Goal: Information Seeking & Learning: Check status

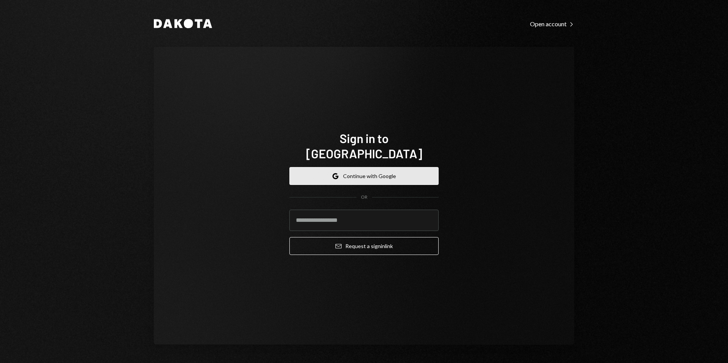
click at [345, 170] on button "Google Continue with Google" at bounding box center [364, 176] width 149 height 18
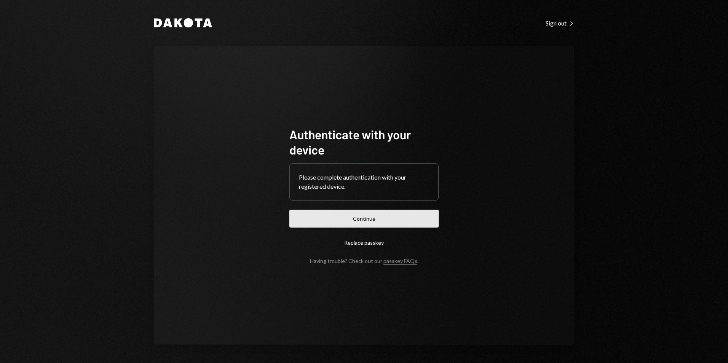
click at [392, 221] on button "Continue" at bounding box center [364, 219] width 149 height 18
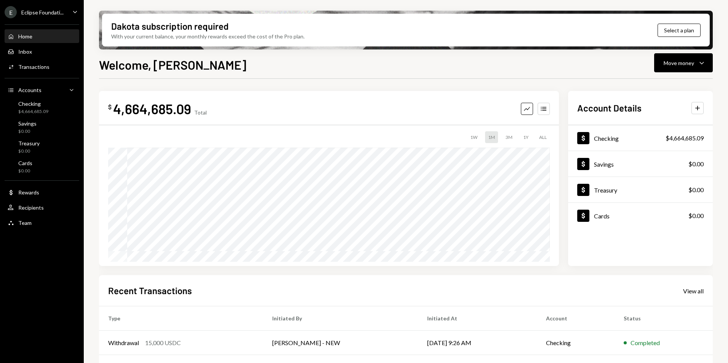
click at [40, 11] on div "Eclipse Foundati..." at bounding box center [42, 12] width 42 height 6
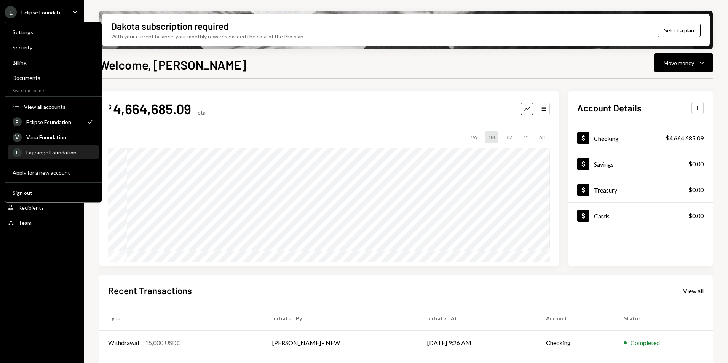
click at [54, 151] on div "Lagrange Foundation" at bounding box center [60, 152] width 68 height 6
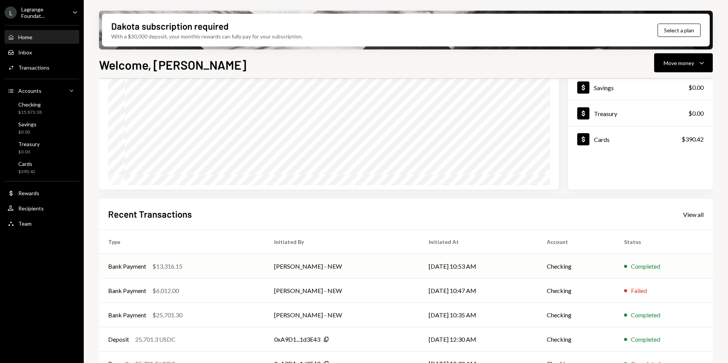
scroll to position [96, 0]
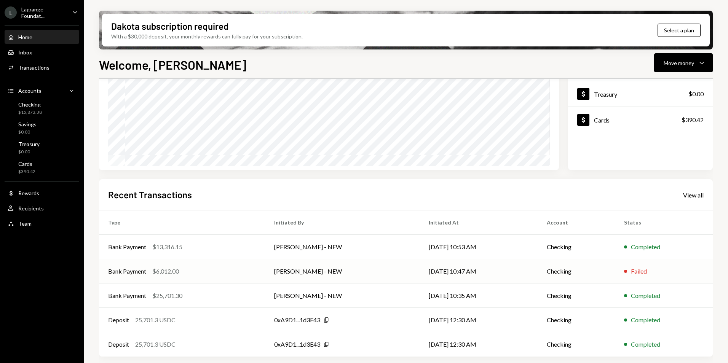
click at [254, 273] on div "Bank Payment $6,012.00" at bounding box center [182, 271] width 148 height 9
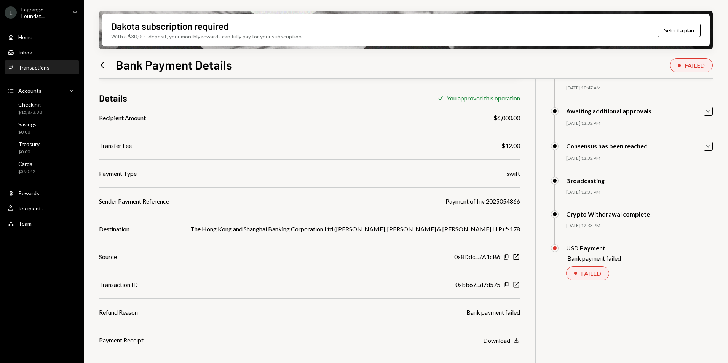
scroll to position [61, 0]
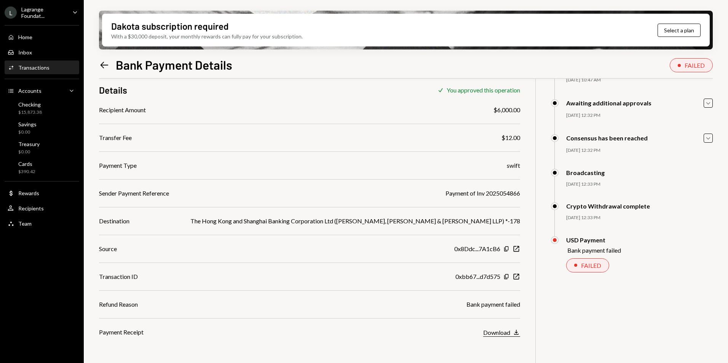
click at [498, 331] on div "Download" at bounding box center [496, 332] width 27 height 7
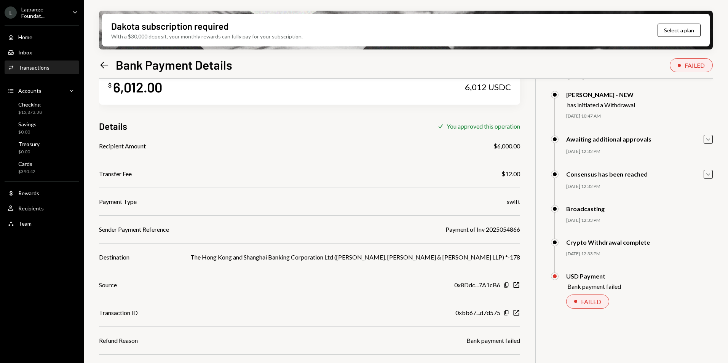
scroll to position [0, 0]
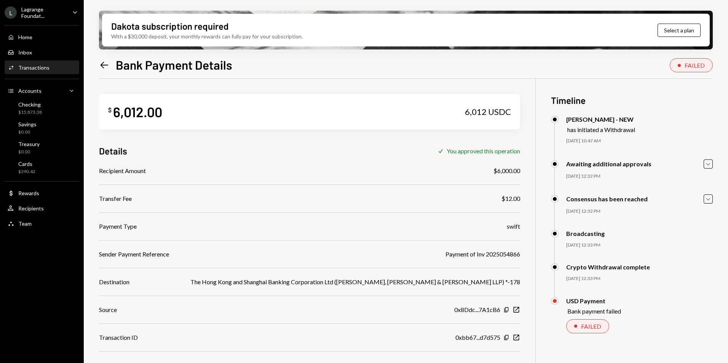
click at [104, 61] on icon "Left Arrow" at bounding box center [104, 65] width 11 height 11
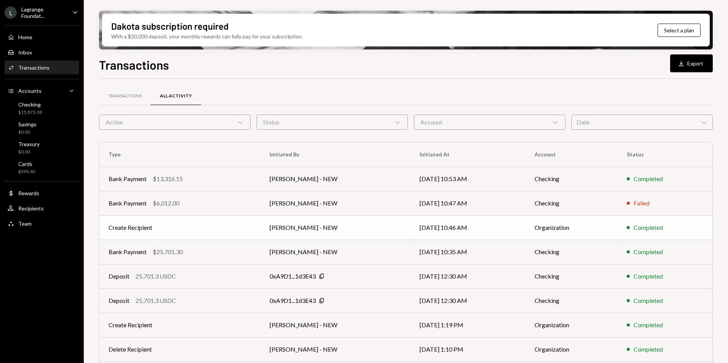
click at [228, 227] on td "Create Recipient" at bounding box center [179, 228] width 161 height 24
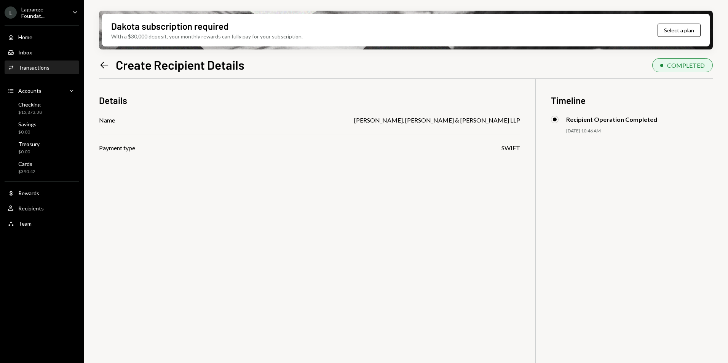
click at [108, 63] on icon "Left Arrow" at bounding box center [104, 65] width 11 height 11
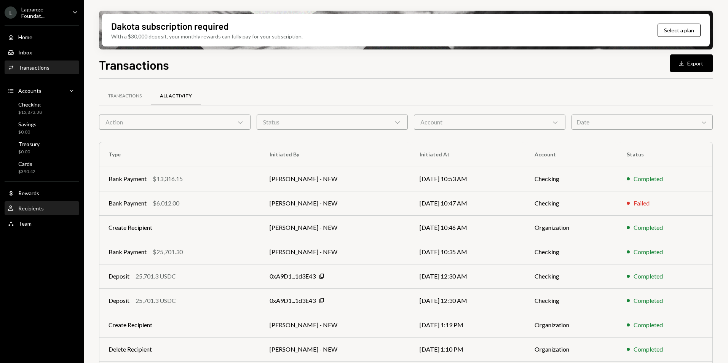
click at [48, 205] on div "User Recipients" at bounding box center [42, 208] width 69 height 7
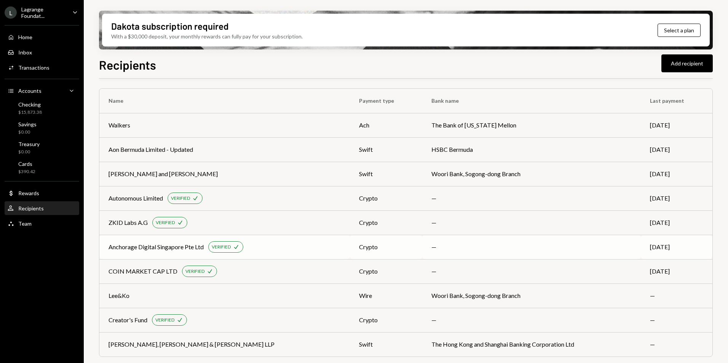
scroll to position [3, 0]
click at [178, 347] on div "Gibson, Dunn & Crutcher LLP" at bounding box center [192, 344] width 166 height 9
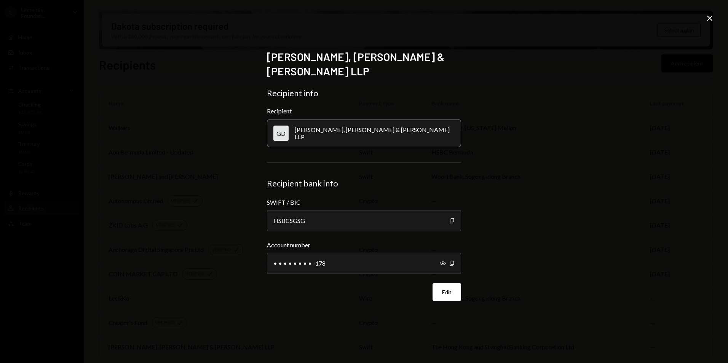
scroll to position [3, 0]
click at [323, 217] on div "HSBCSGSG" at bounding box center [364, 220] width 194 height 21
click at [326, 213] on div "HSBCSGSG" at bounding box center [364, 220] width 194 height 21
click at [437, 284] on button "Edit" at bounding box center [447, 292] width 29 height 18
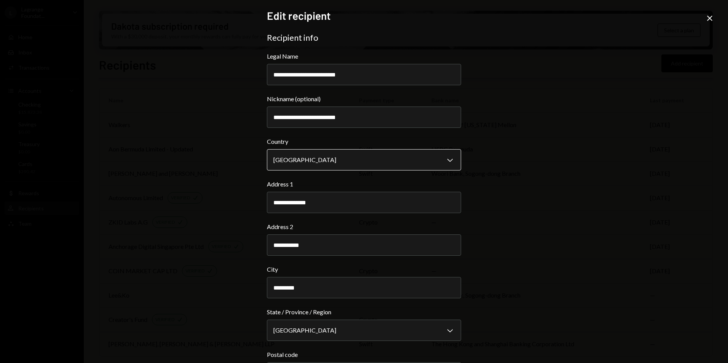
click at [323, 160] on body "L Lagrange Foundat... Caret Down Home Home Inbox Inbox Activities Transactions …" at bounding box center [364, 181] width 728 height 363
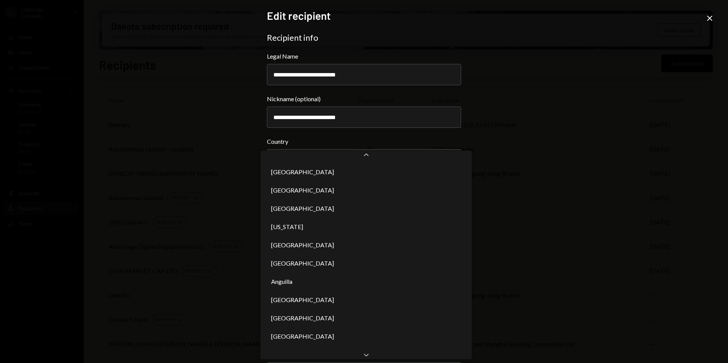
scroll to position [3461, 0]
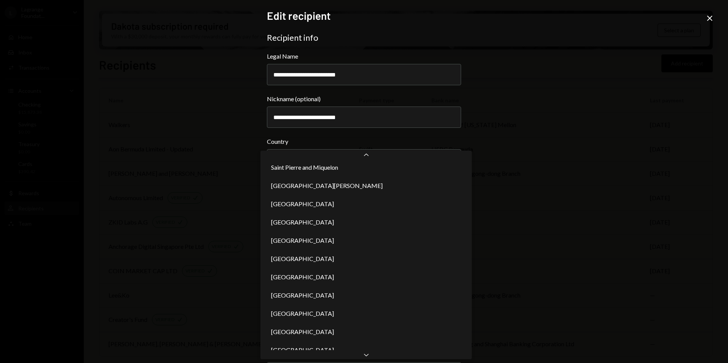
click at [527, 172] on div "**********" at bounding box center [364, 181] width 728 height 363
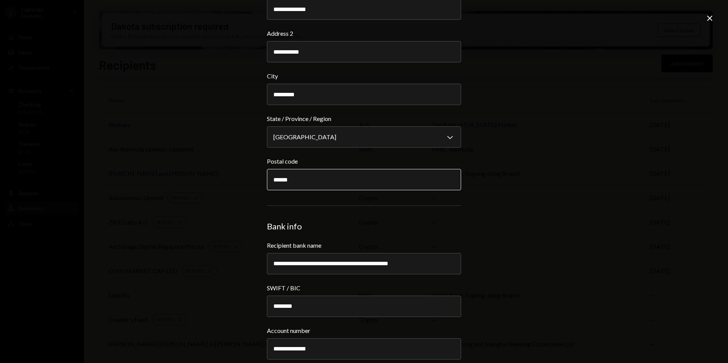
scroll to position [166, 0]
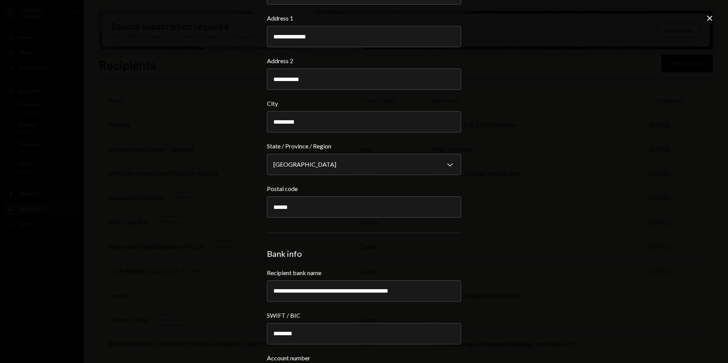
click at [711, 13] on div "**********" at bounding box center [364, 181] width 728 height 363
click at [710, 18] on icon at bounding box center [710, 18] width 5 height 5
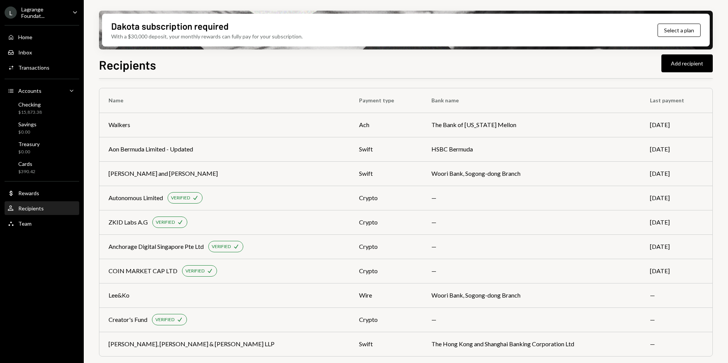
click at [53, 18] on div "Lagrange Foundat..." at bounding box center [43, 12] width 45 height 13
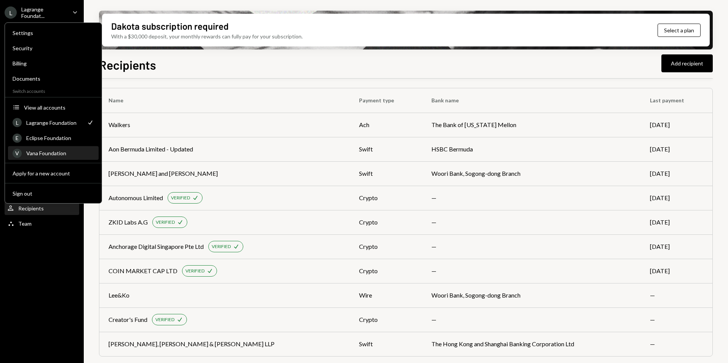
click at [51, 155] on div "Vana Foundation" at bounding box center [60, 153] width 68 height 6
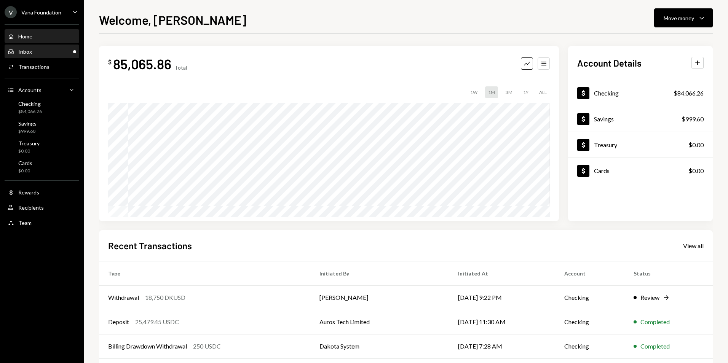
click at [38, 49] on div "Inbox Inbox" at bounding box center [42, 51] width 69 height 7
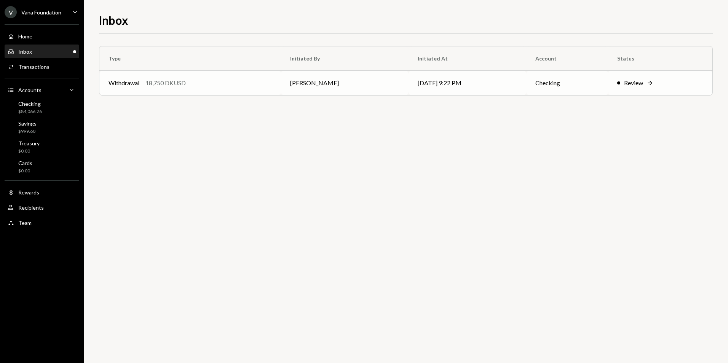
click at [321, 87] on td "Mattana Kusolsittat" at bounding box center [345, 83] width 128 height 24
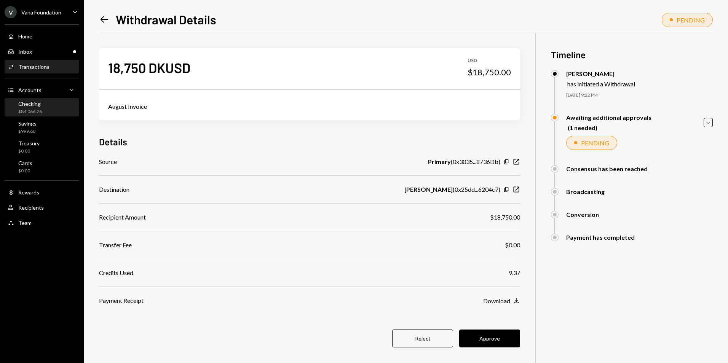
click at [43, 110] on div "Checking $84,066.26" at bounding box center [42, 108] width 69 height 14
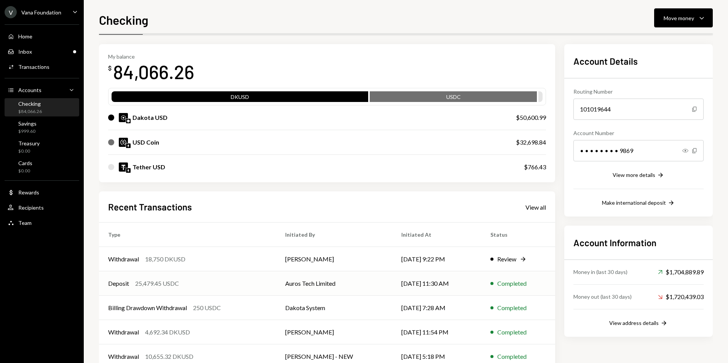
scroll to position [46, 0]
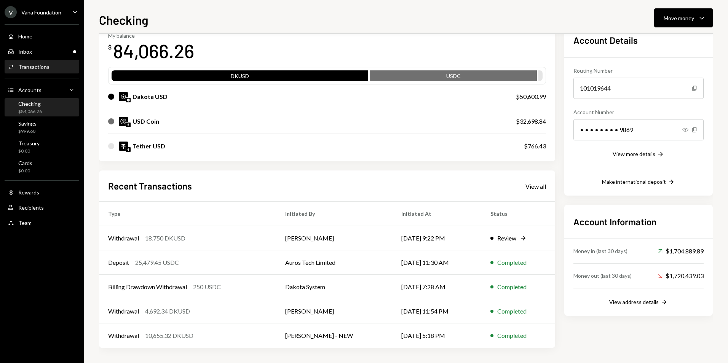
click at [36, 62] on div "Activities Transactions" at bounding box center [42, 67] width 69 height 13
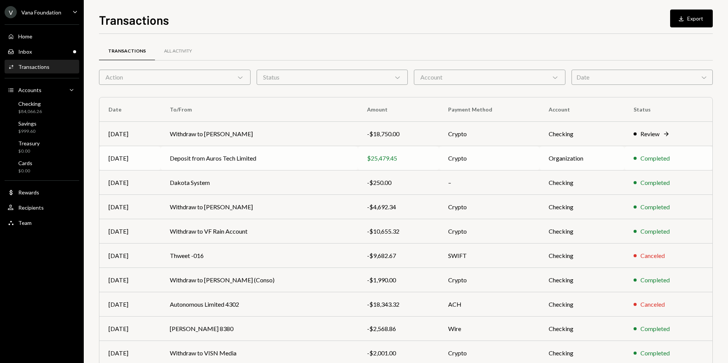
click at [195, 160] on td "Deposit from Auros Tech Limited" at bounding box center [259, 158] width 197 height 24
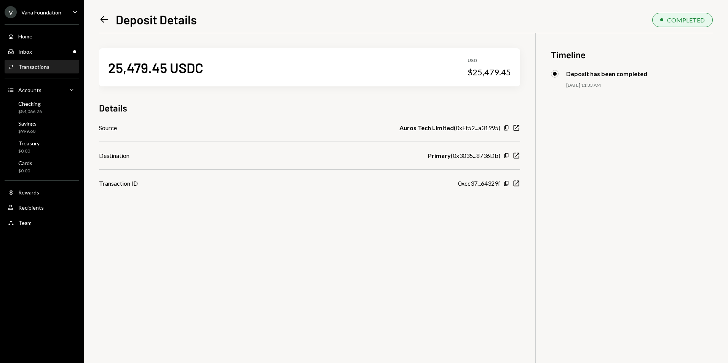
click at [104, 19] on icon "Left Arrow" at bounding box center [104, 19] width 11 height 11
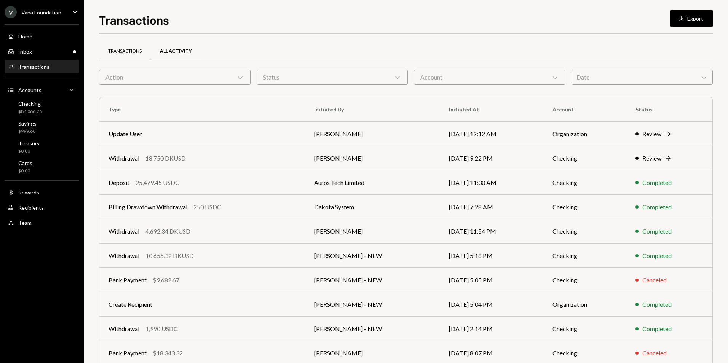
click at [125, 53] on div "Transactions" at bounding box center [125, 51] width 34 height 6
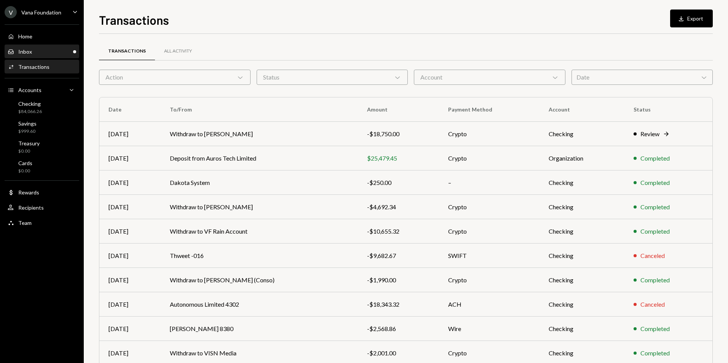
click at [70, 53] on div "Inbox Inbox" at bounding box center [42, 51] width 69 height 7
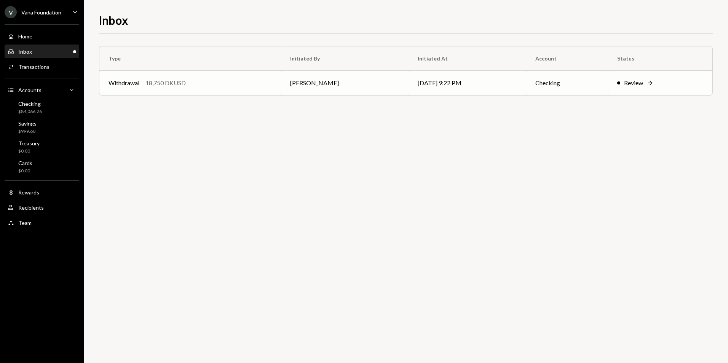
click at [231, 85] on div "Withdrawal 18,750 DKUSD" at bounding box center [190, 82] width 163 height 9
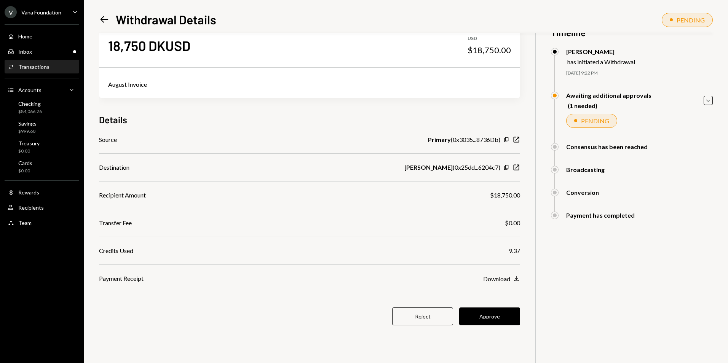
scroll to position [33, 0]
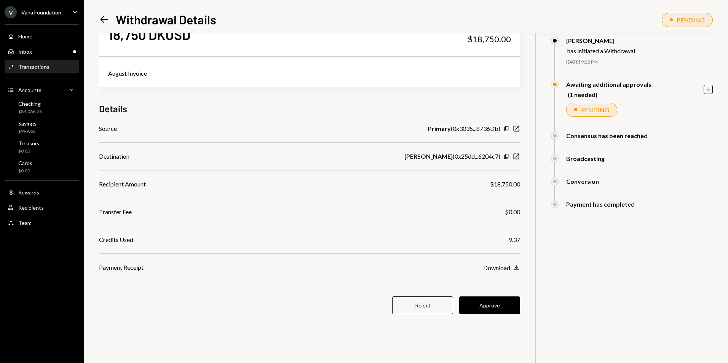
click at [647, 253] on div "18,750 DKUSD USD $18,750.00 August Invoice Details Source Primary ( 0x3035...87…" at bounding box center [406, 181] width 614 height 363
click at [504, 306] on button "Approve" at bounding box center [489, 306] width 61 height 18
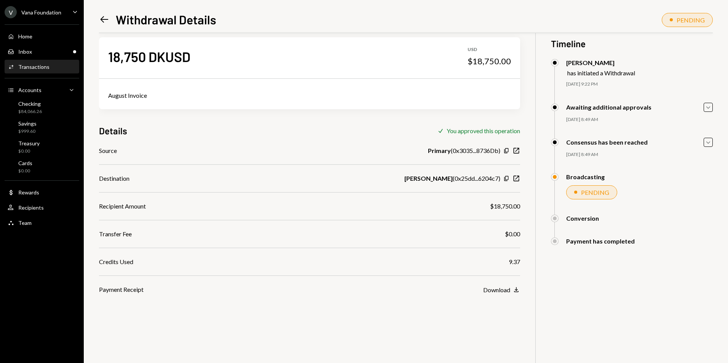
scroll to position [0, 0]
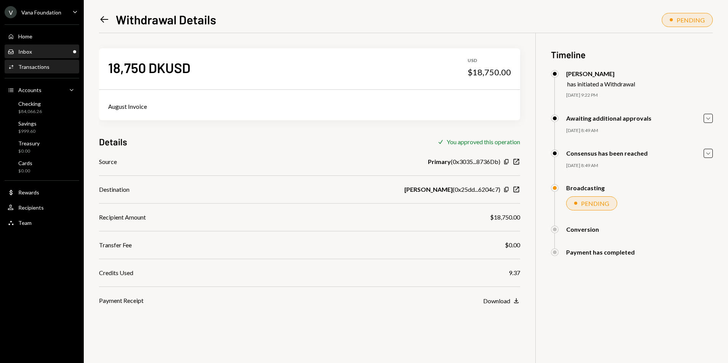
click at [56, 51] on div "Inbox Inbox" at bounding box center [42, 51] width 69 height 7
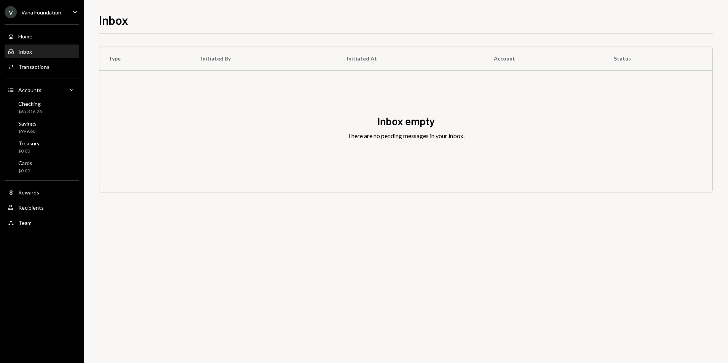
click at [55, 15] on div "Vana Foundation" at bounding box center [41, 12] width 40 height 6
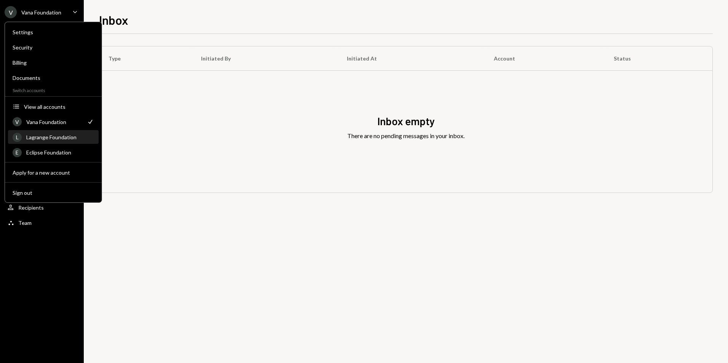
click at [61, 137] on div "Lagrange Foundation" at bounding box center [60, 137] width 68 height 6
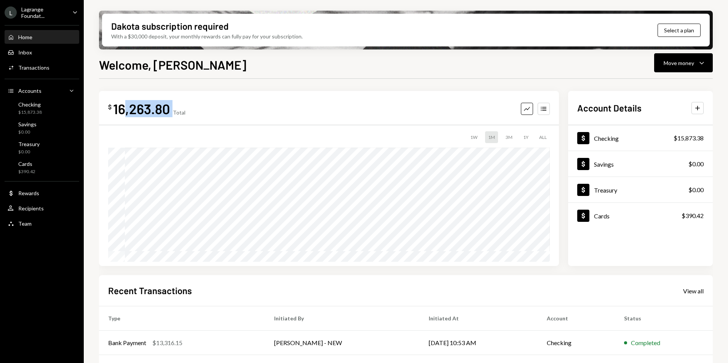
drag, startPoint x: 173, startPoint y: 107, endPoint x: 126, endPoint y: 106, distance: 47.3
click at [126, 106] on div "$ 16,263.80 Total" at bounding box center [146, 108] width 77 height 17
drag, startPoint x: 126, startPoint y: 106, endPoint x: 189, endPoint y: 108, distance: 62.9
click at [189, 108] on div "$ 16,263.80 Total Graph Accounts" at bounding box center [329, 108] width 442 height 17
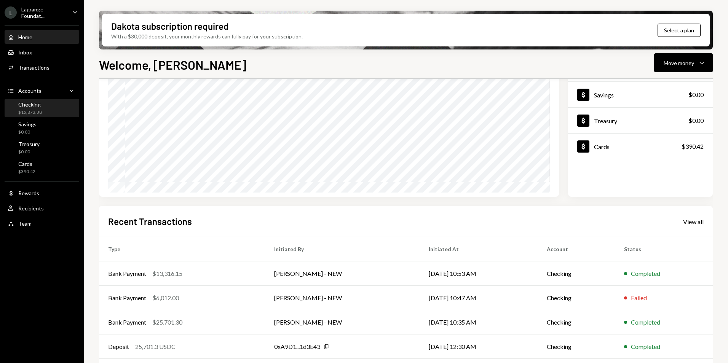
scroll to position [58, 0]
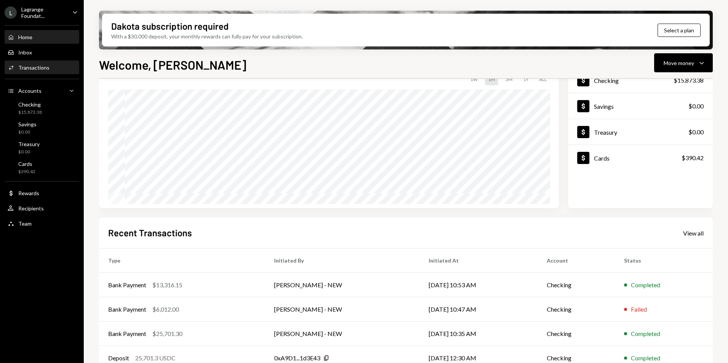
click at [45, 61] on div "Activities Transactions" at bounding box center [42, 67] width 69 height 13
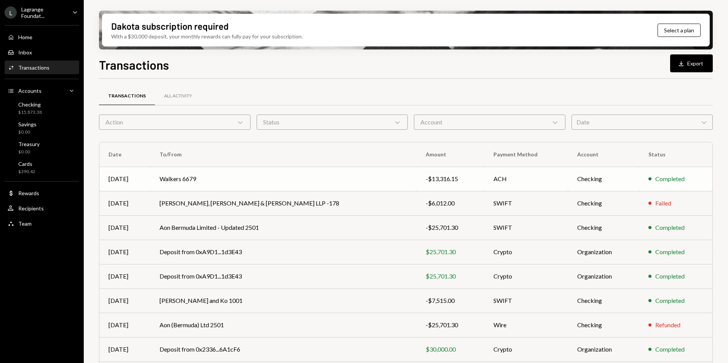
click at [241, 171] on td "Walkers 6679" at bounding box center [283, 179] width 266 height 24
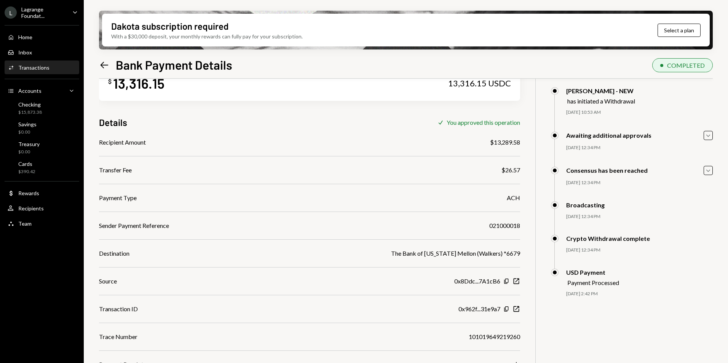
scroll to position [61, 0]
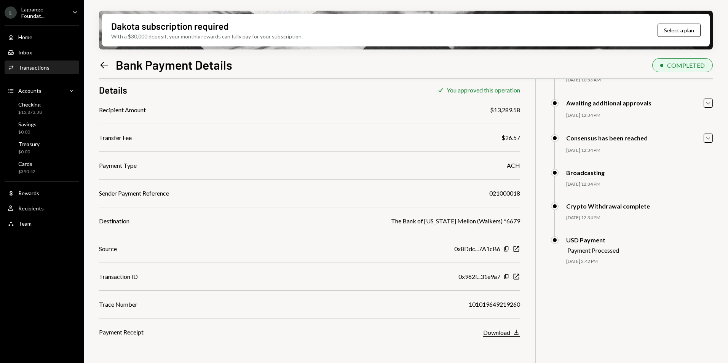
click at [503, 335] on div "Download" at bounding box center [496, 332] width 27 height 7
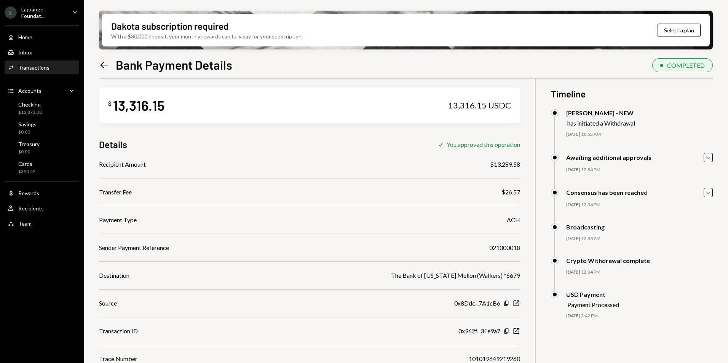
scroll to position [0, 0]
